Goal: Find specific fact: Find contact information

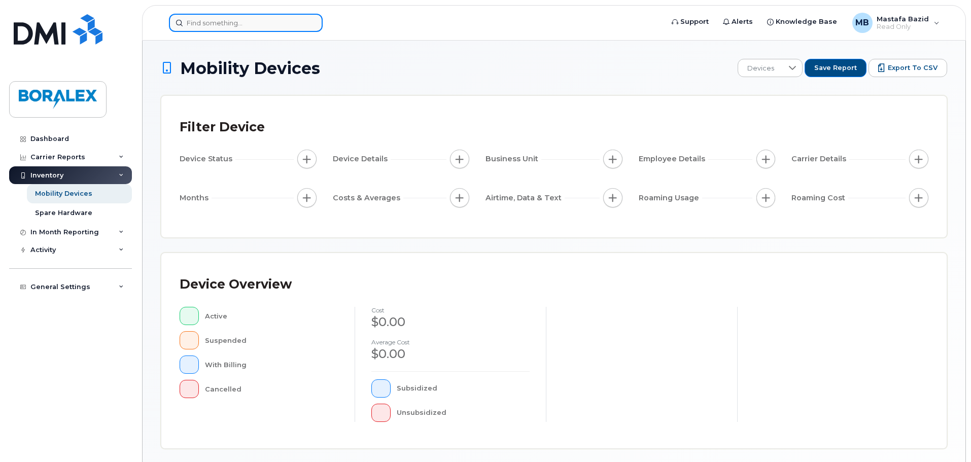
click at [198, 23] on input at bounding box center [246, 23] width 154 height 18
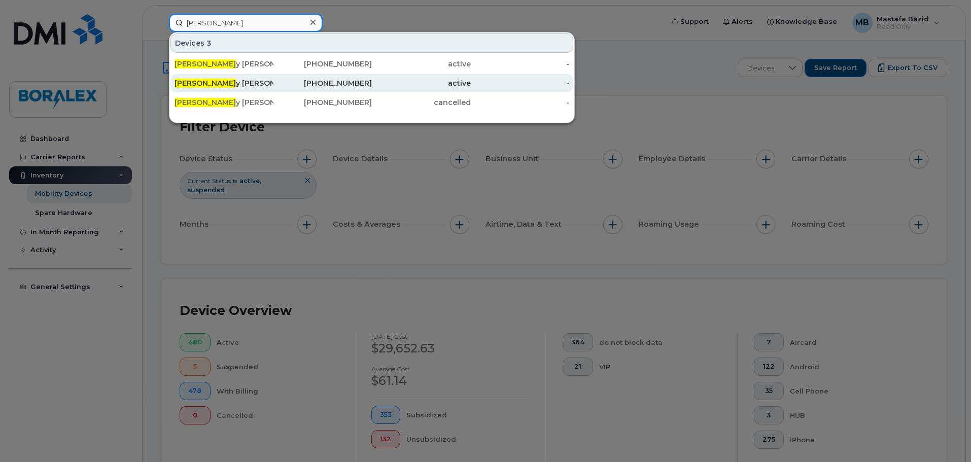
type input "Audre"
click at [222, 82] on div "Audre y Vigneault" at bounding box center [224, 83] width 99 height 10
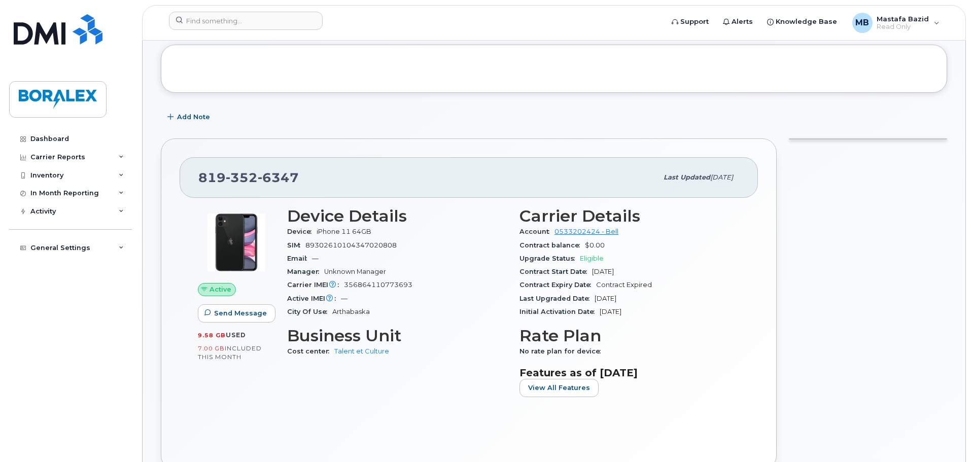
scroll to position [51, 0]
drag, startPoint x: 287, startPoint y: 232, endPoint x: 392, endPoint y: 227, distance: 104.6
click at [392, 227] on div "Device iPhone 11 64GB" at bounding box center [397, 231] width 220 height 13
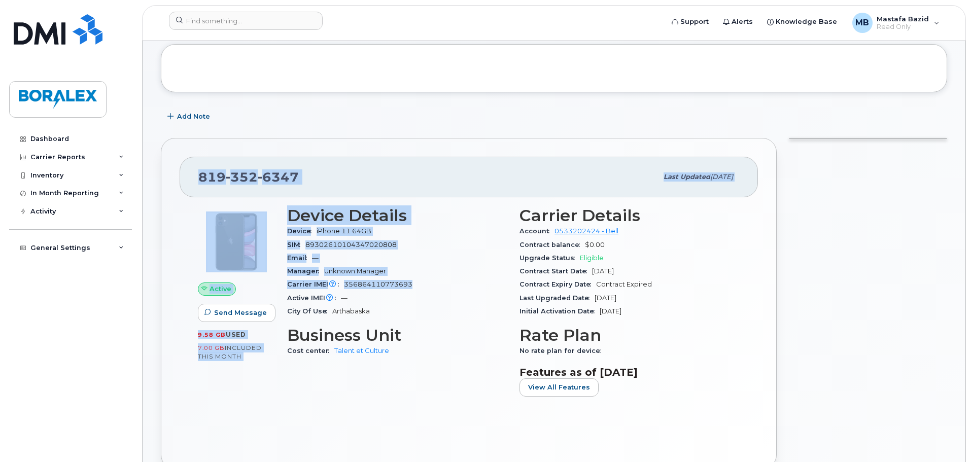
drag, startPoint x: 415, startPoint y: 283, endPoint x: 197, endPoint y: 182, distance: 240.6
click at [197, 182] on div "[PHONE_NUMBER] Last updated [DATE] Active Send Message 9.58 GB  used 7.00 GB  i…" at bounding box center [469, 303] width 616 height 331
copy div "[PHONE_NUMBER] Last updated [DATE] Active Send Message 9.58 GB  used 7.00 GB  i…"
click at [361, 238] on div "SIM [TECHNICAL_ID]" at bounding box center [397, 244] width 220 height 13
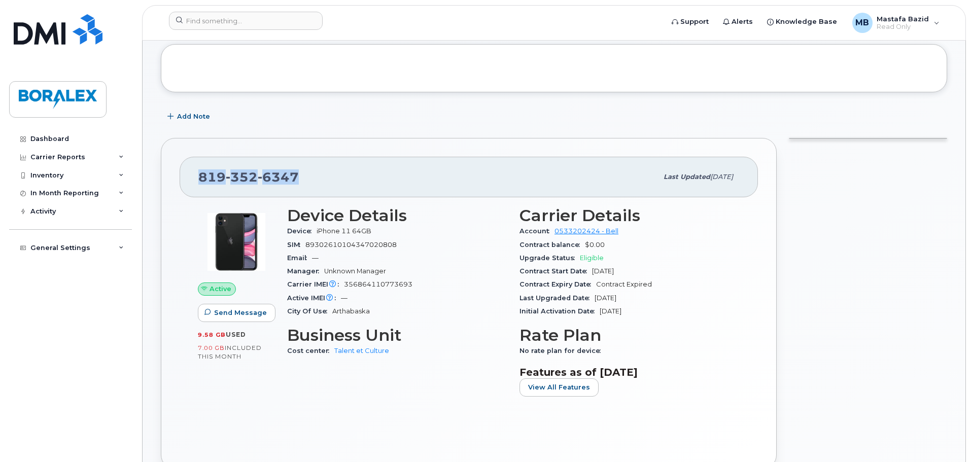
drag, startPoint x: 312, startPoint y: 183, endPoint x: 200, endPoint y: 181, distance: 111.6
click at [200, 181] on div "[PHONE_NUMBER]" at bounding box center [427, 176] width 459 height 21
click at [366, 235] on div "Device iPhone 11 64GB" at bounding box center [397, 231] width 220 height 13
drag, startPoint x: 381, startPoint y: 245, endPoint x: 336, endPoint y: 243, distance: 44.7
click at [336, 243] on div "SIM [TECHNICAL_ID]" at bounding box center [397, 244] width 220 height 13
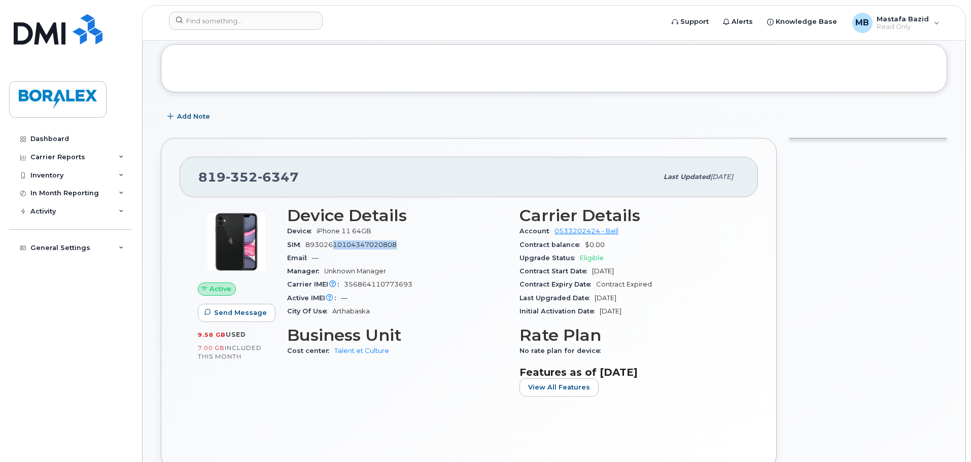
click at [408, 273] on div "Manager Unknown Manager" at bounding box center [397, 271] width 220 height 13
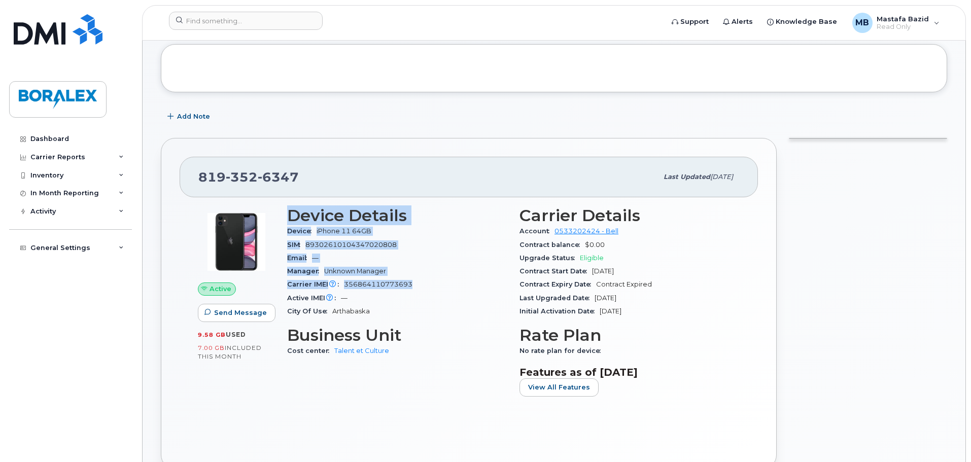
drag, startPoint x: 371, startPoint y: 284, endPoint x: 285, endPoint y: 220, distance: 106.6
click at [285, 220] on div "Device Details Device iPhone 11 64GB SIM [TECHNICAL_ID] Email — Manager Unknown…" at bounding box center [397, 305] width 232 height 210
copy section "Device Details Device iPhone 11 64GB SIM [TECHNICAL_ID] Email — Manager Unknown…"
